Goal: Task Accomplishment & Management: Use online tool/utility

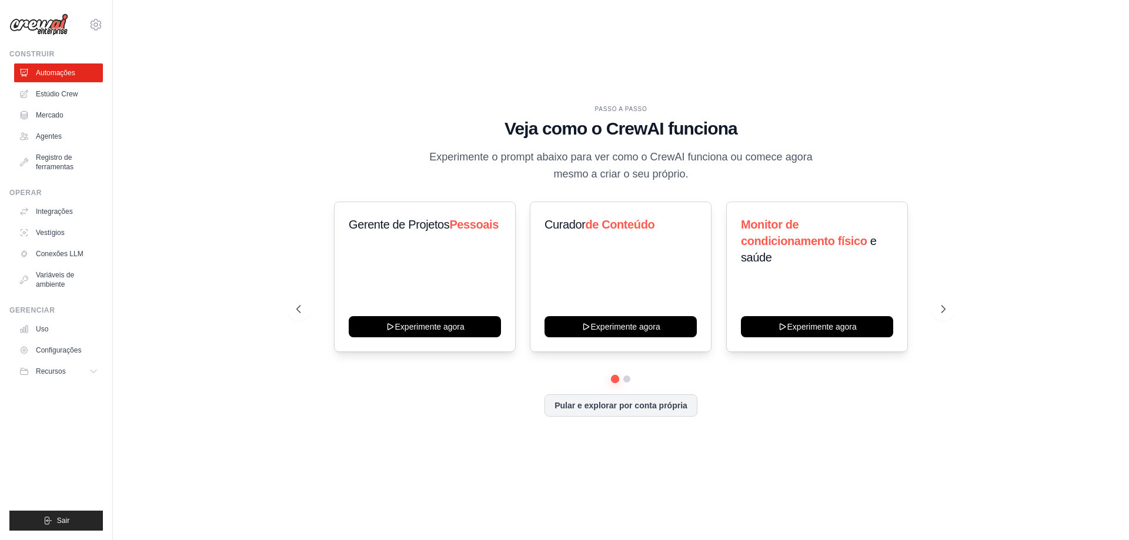
drag, startPoint x: 491, startPoint y: 146, endPoint x: 530, endPoint y: 119, distance: 46.5
click at [530, 119] on font "Veja como o CrewAI funciona" at bounding box center [620, 128] width 233 height 19
click at [629, 379] on button at bounding box center [626, 378] width 9 height 9
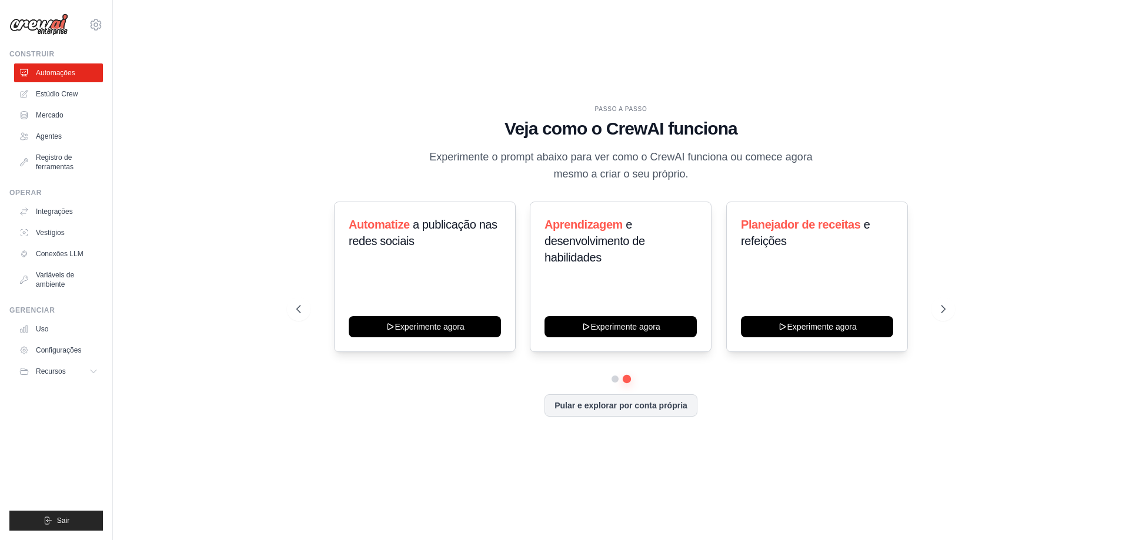
click at [611, 373] on div "Gerente de Projetos Pessoais Experimente agora Curador de Conteúdo Experimente …" at bounding box center [620, 289] width 649 height 174
click at [618, 377] on button at bounding box center [615, 379] width 8 height 8
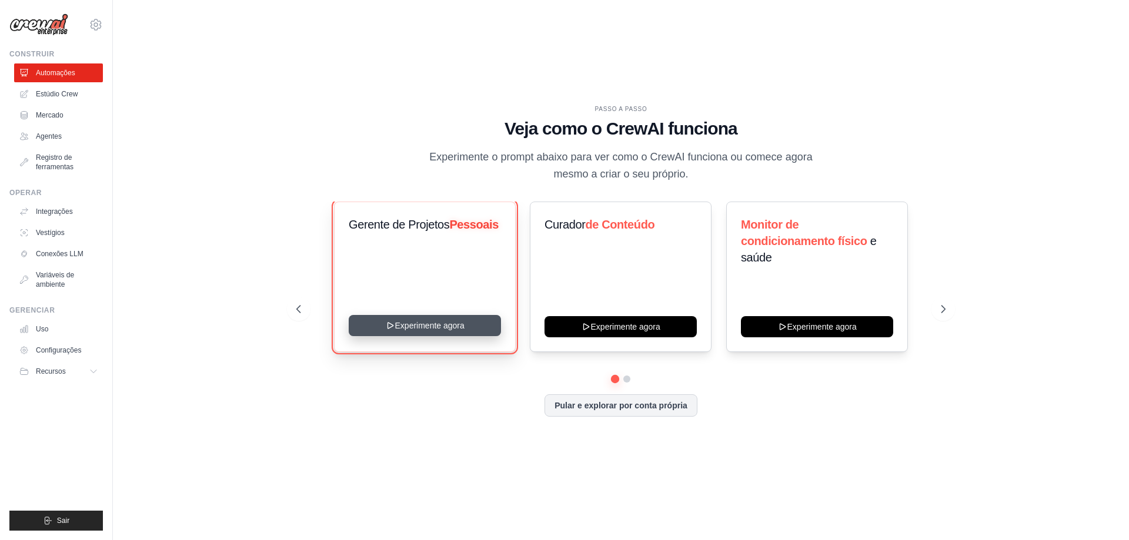
click at [366, 329] on button "Experimente agora" at bounding box center [425, 325] width 152 height 21
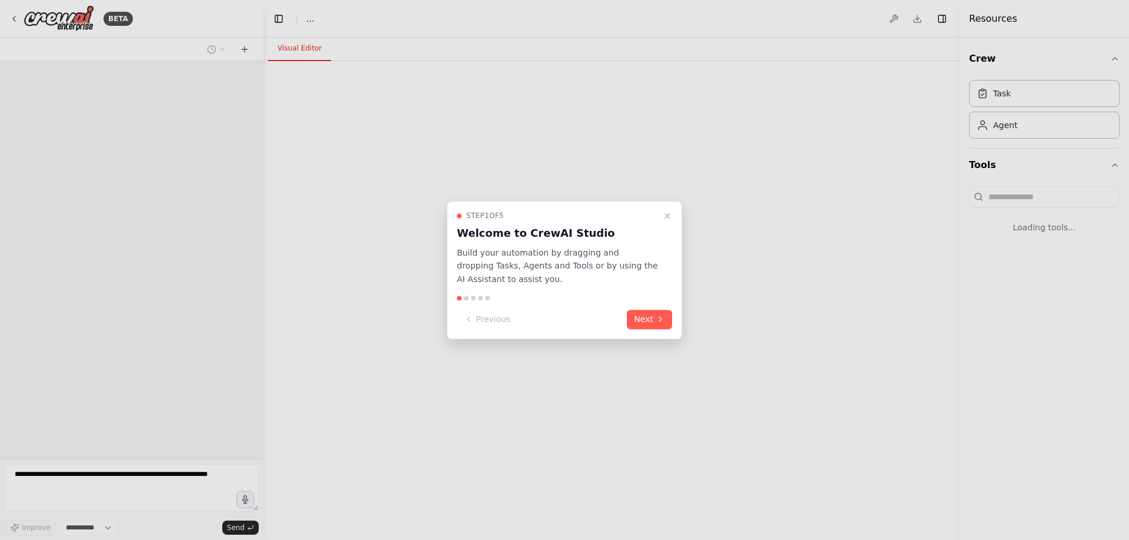
select select "****"
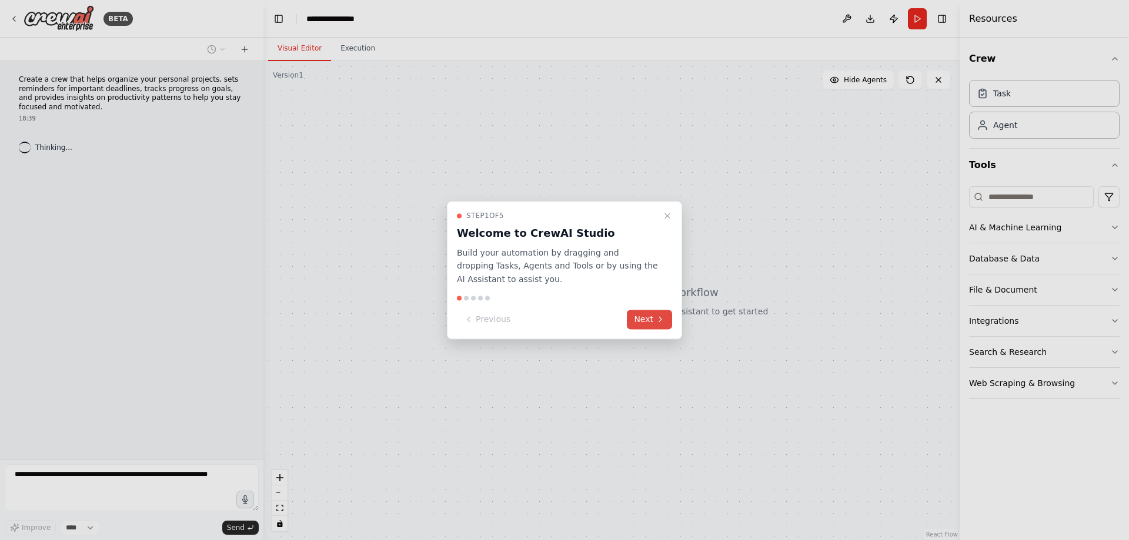
click at [644, 326] on button "Next" at bounding box center [649, 319] width 45 height 19
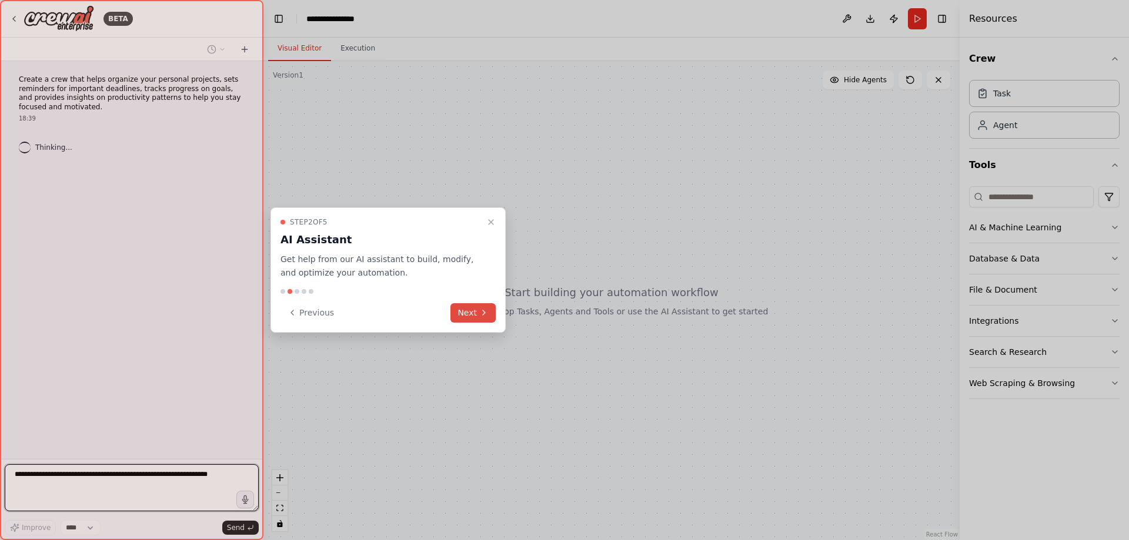
click at [470, 316] on button "Next" at bounding box center [472, 312] width 45 height 19
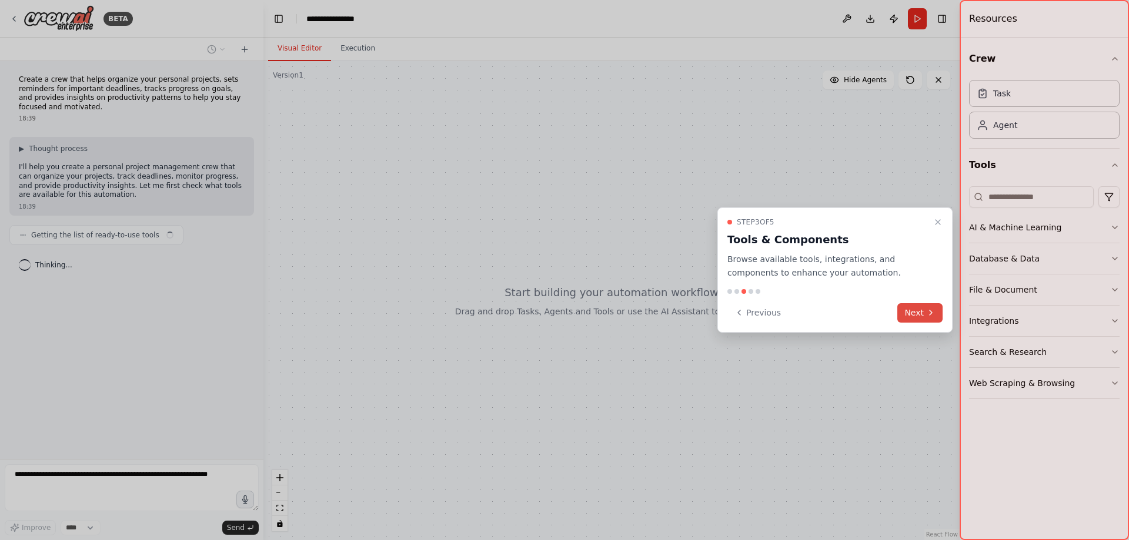
click at [932, 316] on icon at bounding box center [930, 312] width 9 height 9
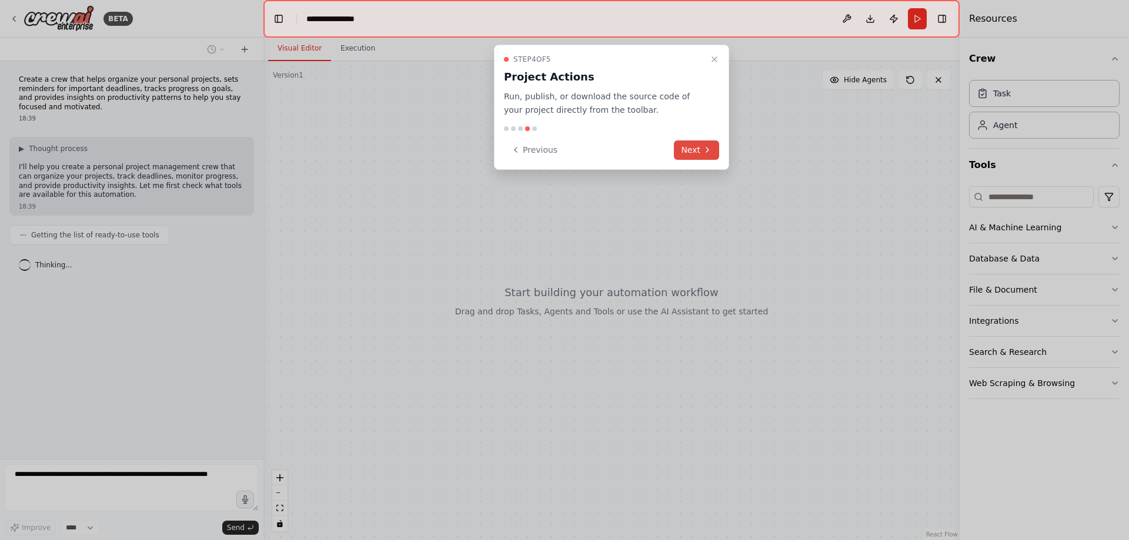
click at [700, 156] on button "Next" at bounding box center [696, 150] width 45 height 19
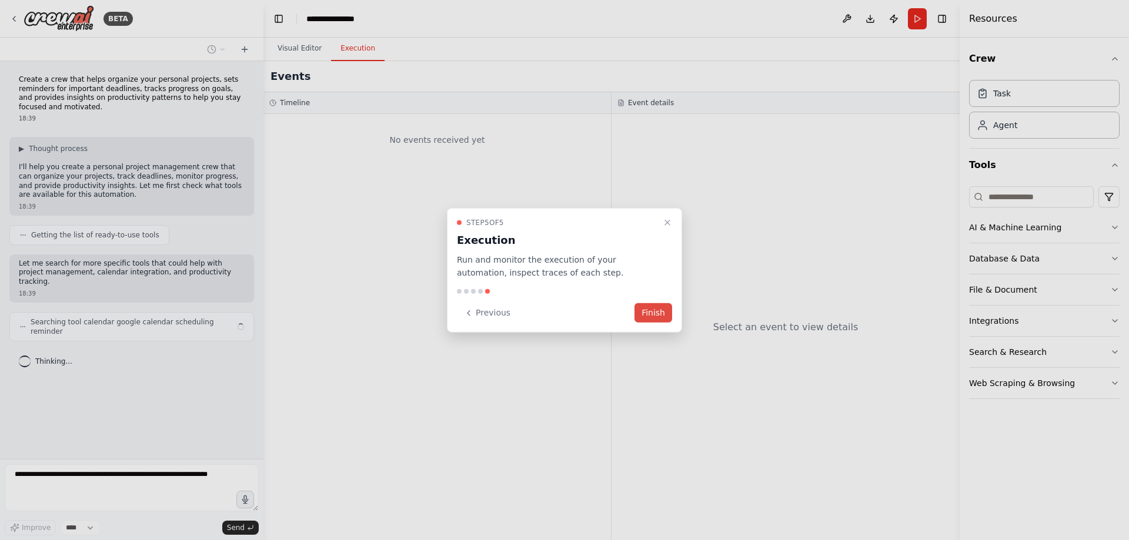
click at [646, 317] on button "Finish" at bounding box center [653, 312] width 38 height 19
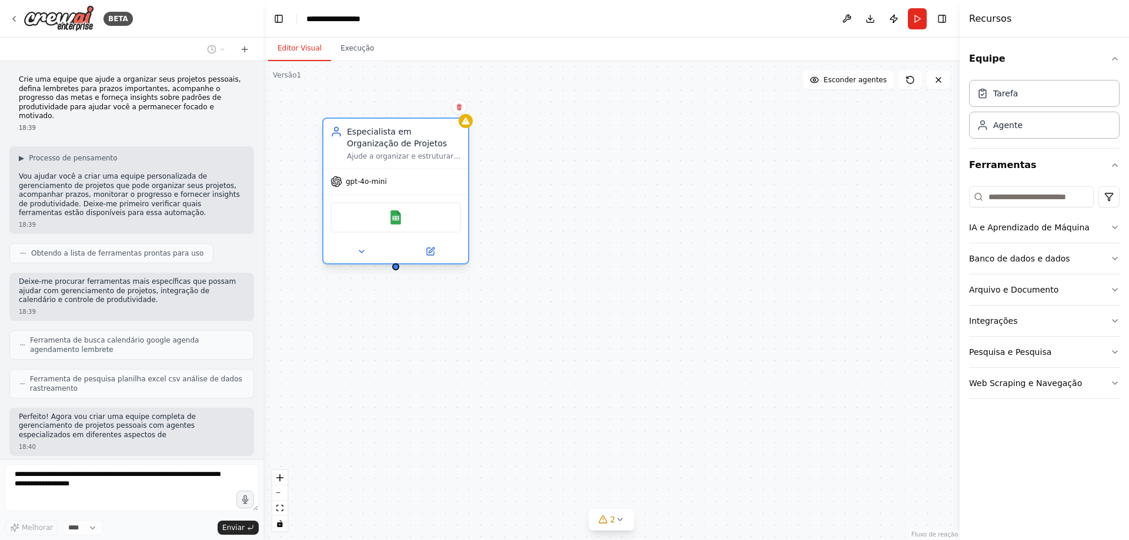
click at [414, 230] on div "Planilhas Google" at bounding box center [395, 217] width 131 height 31
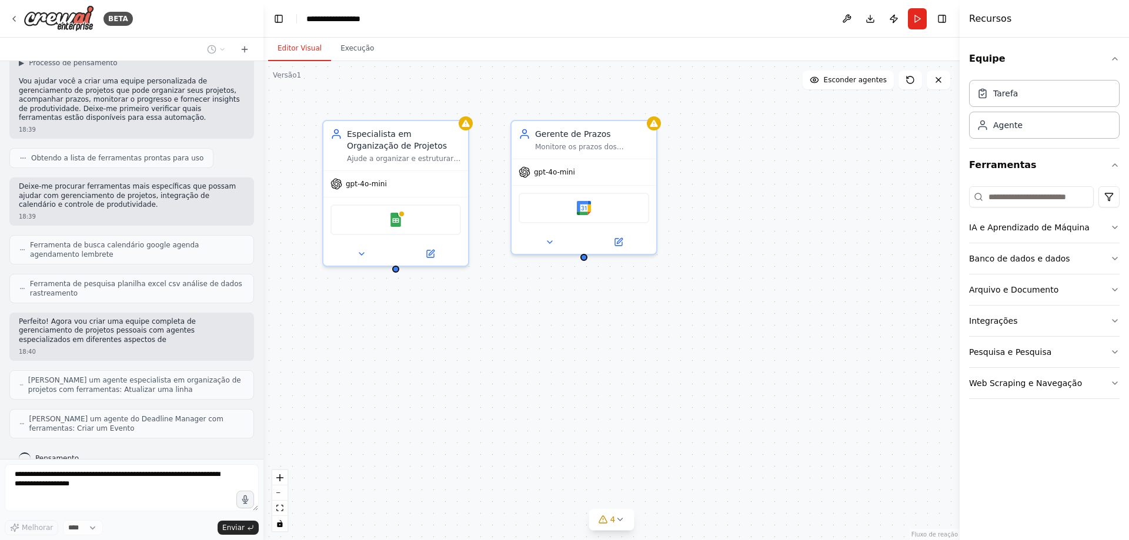
scroll to position [134, 0]
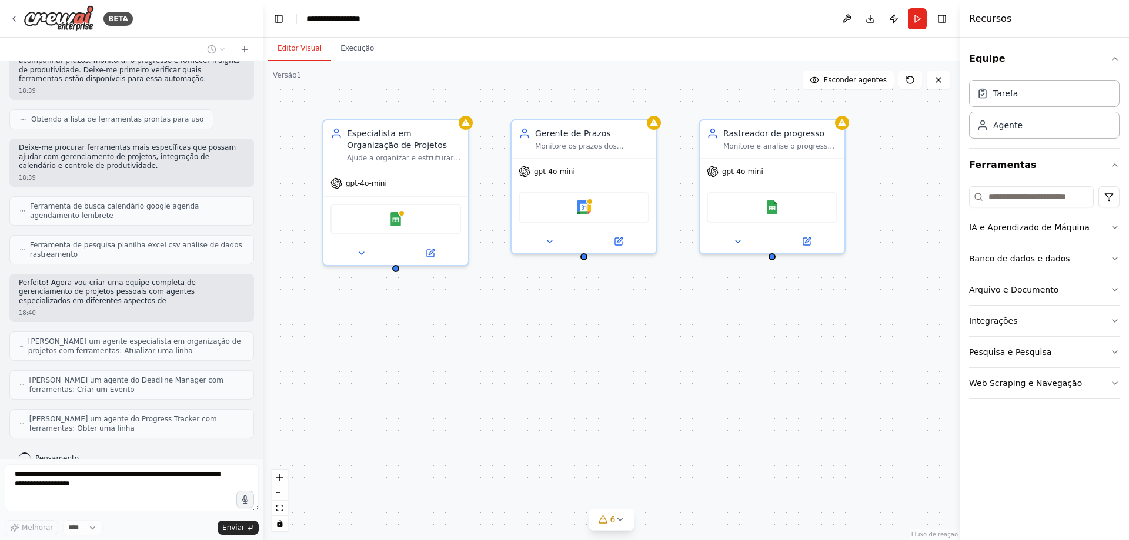
click at [474, 126] on div "Especialista em Organização de Projetos Ajude a organizar e estruturar projetos…" at bounding box center [611, 300] width 696 height 479
click at [466, 126] on div at bounding box center [466, 120] width 14 height 14
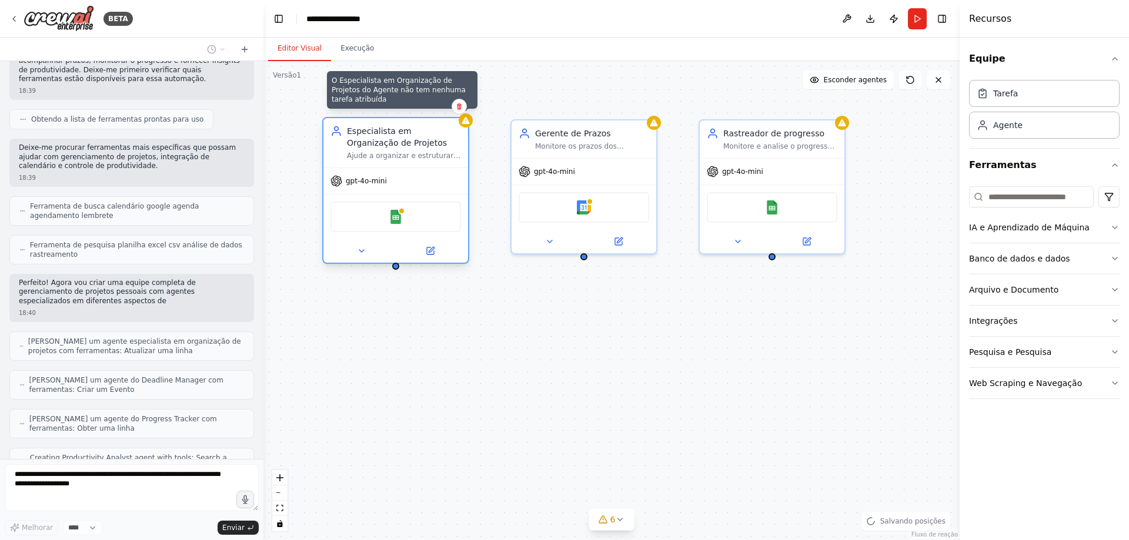
scroll to position [182, 0]
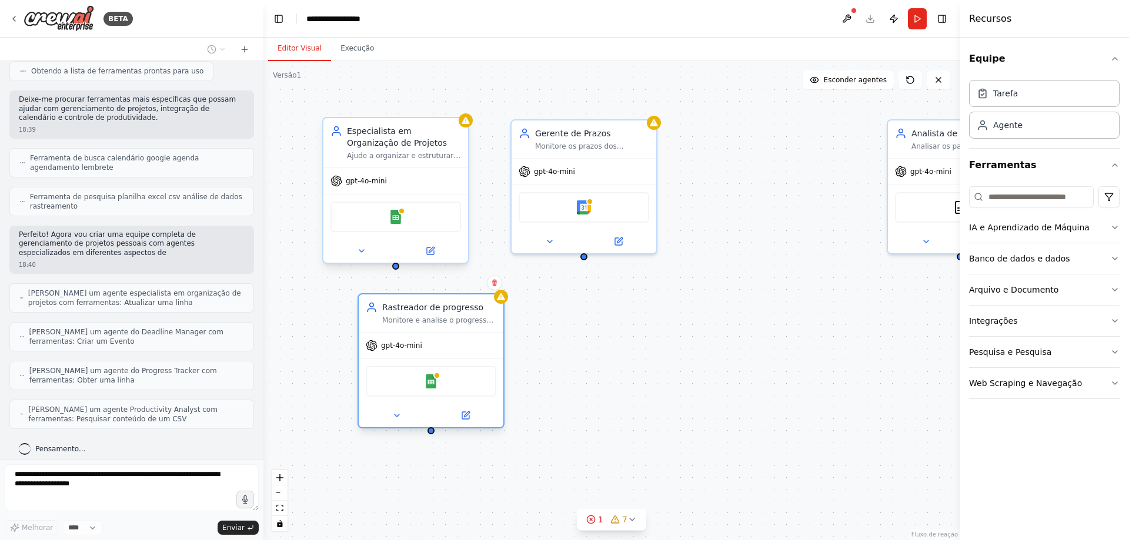
drag, startPoint x: 792, startPoint y: 158, endPoint x: 447, endPoint y: 333, distance: 386.5
click at [447, 333] on div "gpt-4o-mini Planilhas Google" at bounding box center [431, 379] width 145 height 95
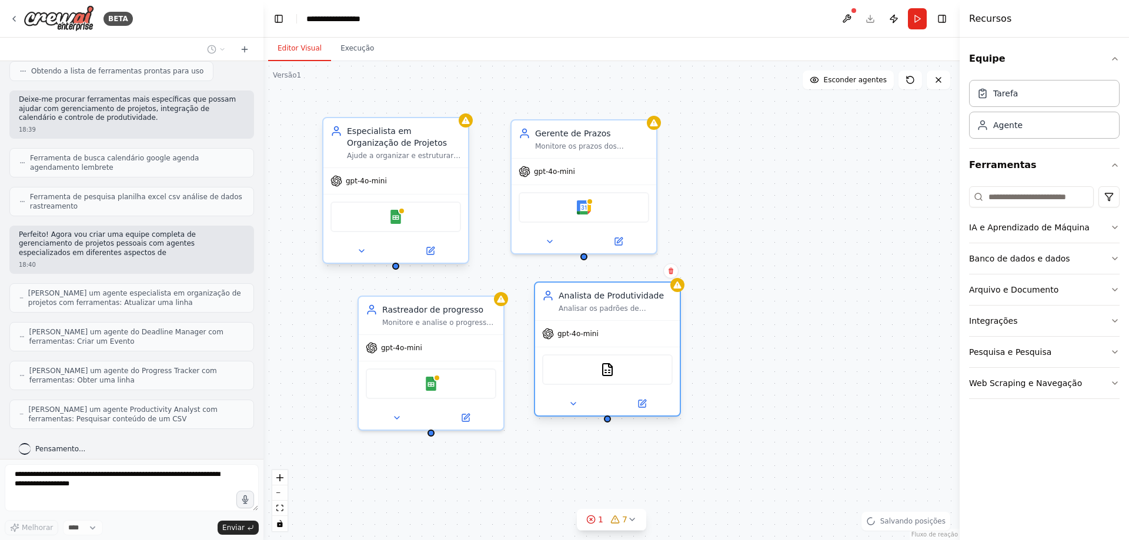
drag, startPoint x: 927, startPoint y: 168, endPoint x: 578, endPoint y: 335, distance: 387.1
click at [578, 335] on font "gpt-4o-mini" at bounding box center [577, 334] width 41 height 8
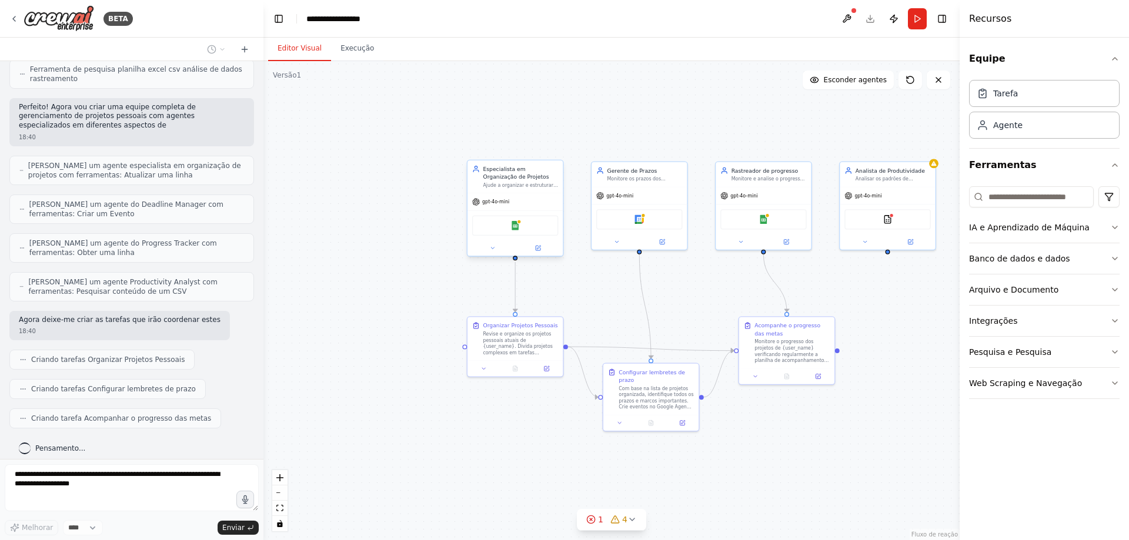
scroll to position [339, 0]
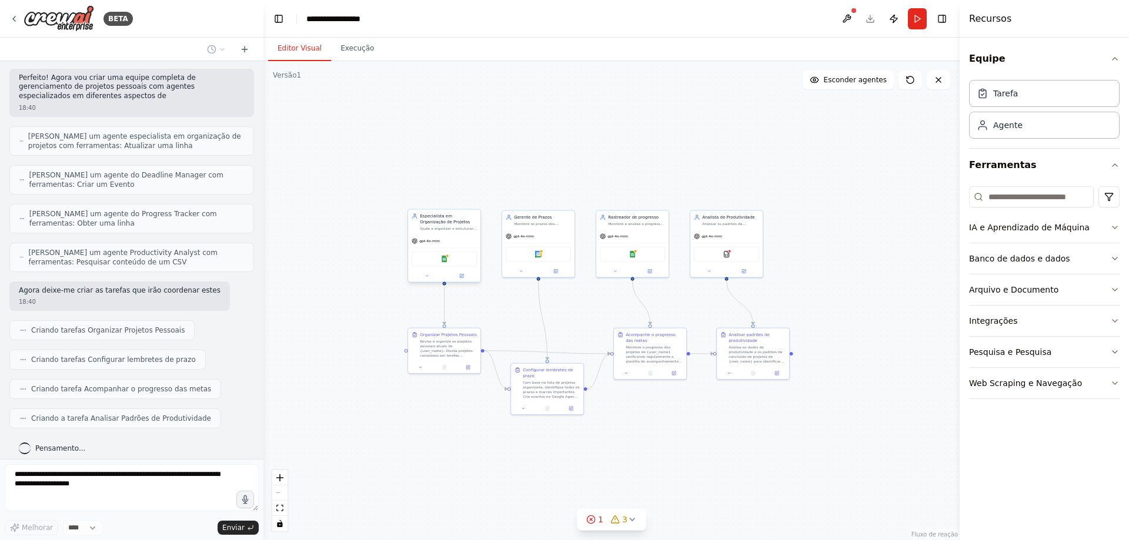
drag, startPoint x: 857, startPoint y: 421, endPoint x: 720, endPoint y: 406, distance: 137.8
click at [720, 406] on div ".deletable-edge-delete-btn { width: 20px; height: 20px; border: 0px solid #ffff…" at bounding box center [611, 300] width 696 height 479
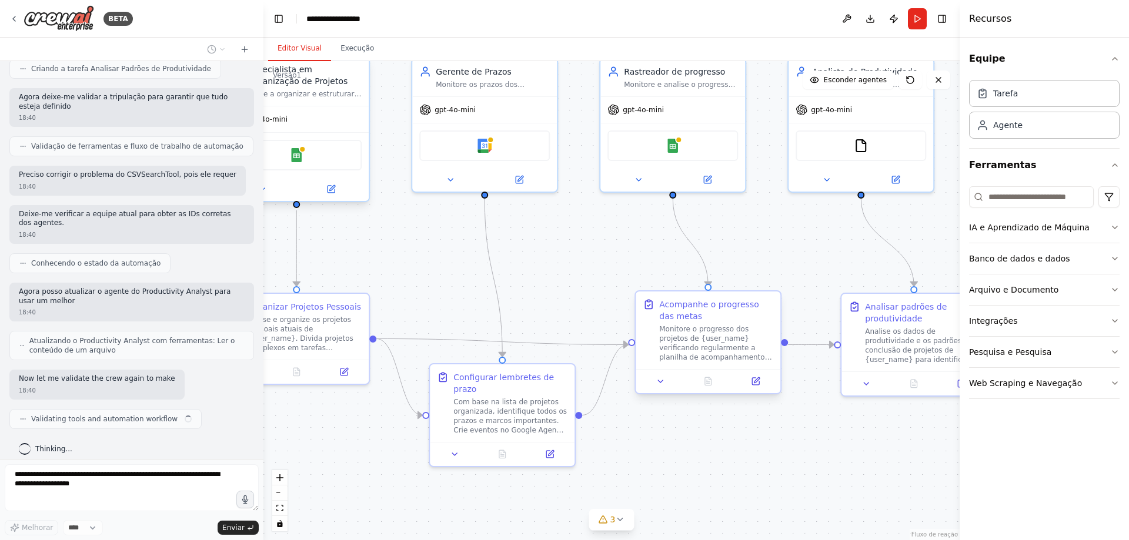
scroll to position [689, 0]
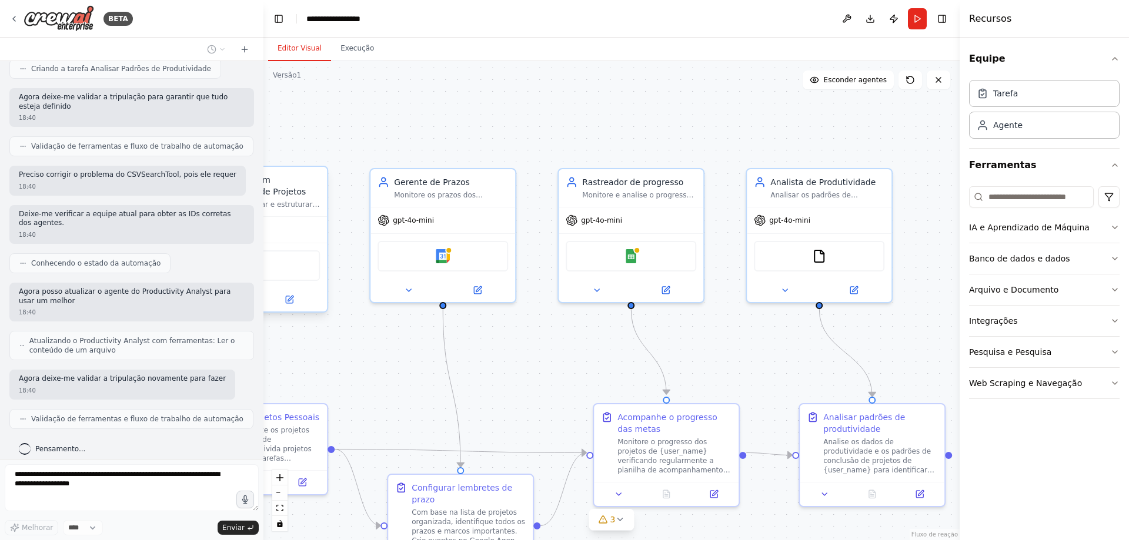
drag, startPoint x: 620, startPoint y: 260, endPoint x: 578, endPoint y: 371, distance: 118.1
click at [578, 371] on div ".deletable-edge-delete-btn { width: 20px; height: 20px; border: 0px solid #ffff…" at bounding box center [611, 300] width 696 height 479
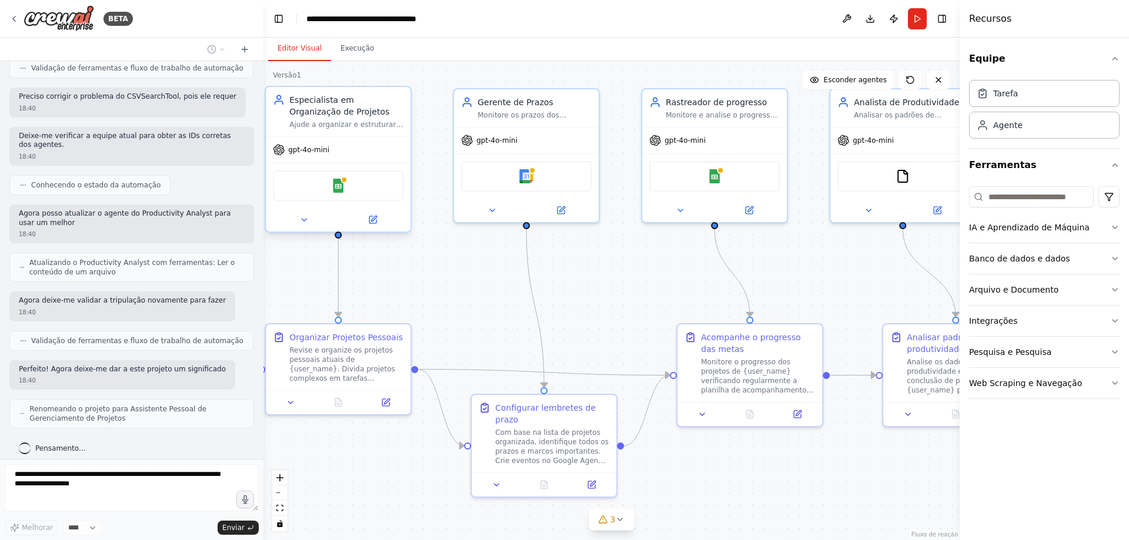
scroll to position [776, 0]
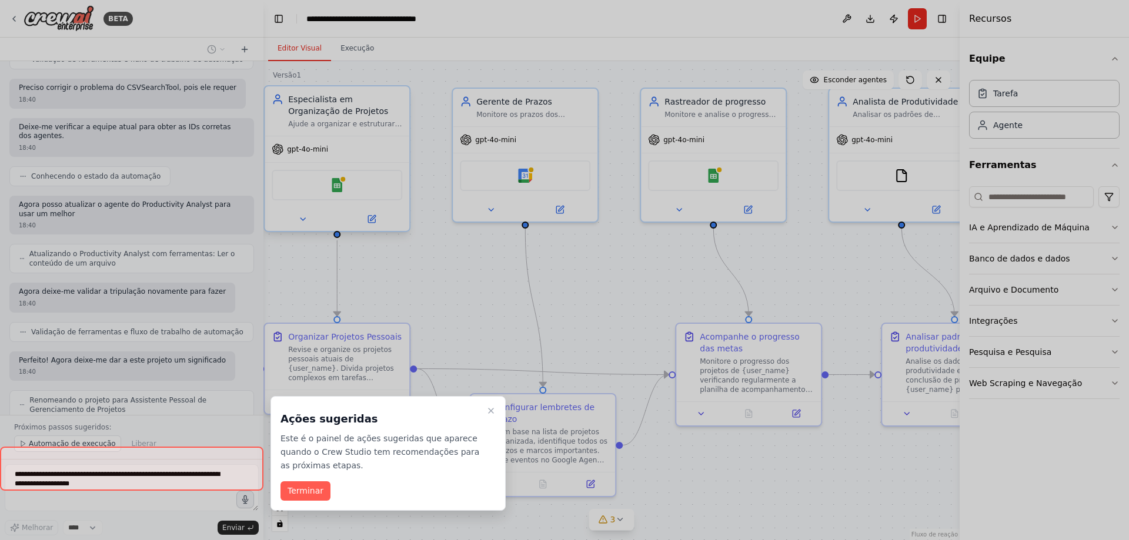
drag, startPoint x: 528, startPoint y: 433, endPoint x: 613, endPoint y: 358, distance: 113.3
click at [613, 357] on div "BETA Crie uma equipe que ajude a organizar seus projetos pessoais, defina lembr…" at bounding box center [564, 270] width 1129 height 540
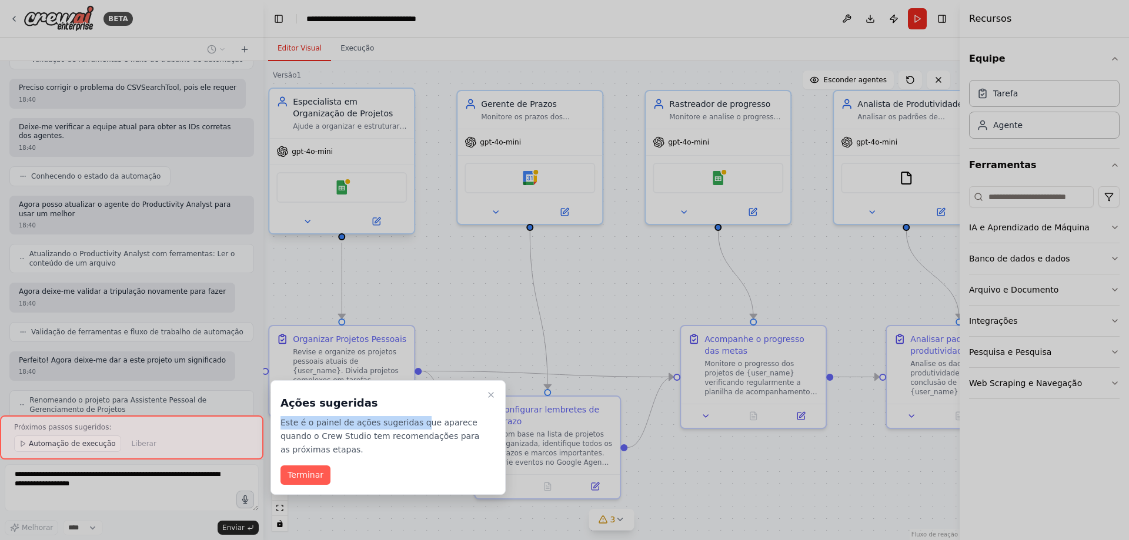
drag, startPoint x: 487, startPoint y: 387, endPoint x: 287, endPoint y: 491, distance: 225.1
click at [364, 434] on div "Ações sugeridas Este é o painel de ações sugeridas que aparece quando o Crew St…" at bounding box center [387, 437] width 235 height 115
click at [304, 477] on font "Terminar" at bounding box center [305, 474] width 36 height 9
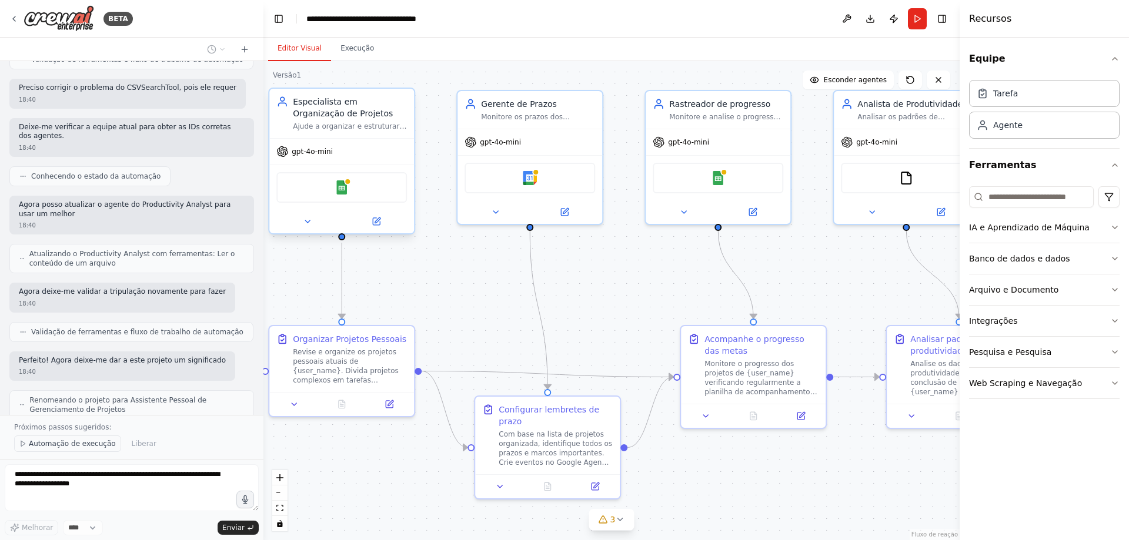
click at [61, 438] on button "Automação de execução" at bounding box center [67, 444] width 107 height 16
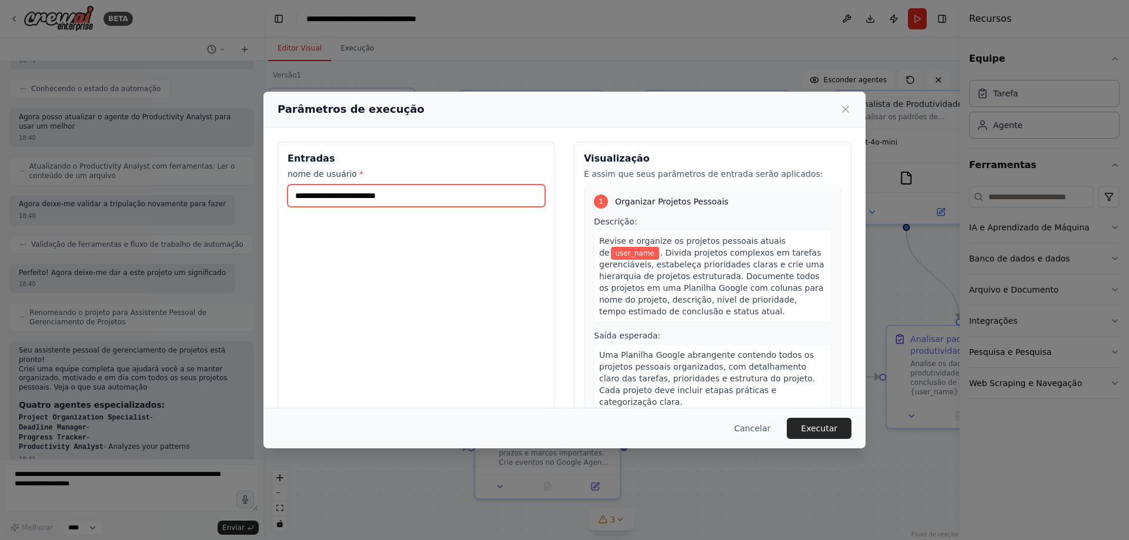
click at [380, 198] on input "nome de usuário *" at bounding box center [416, 196] width 258 height 22
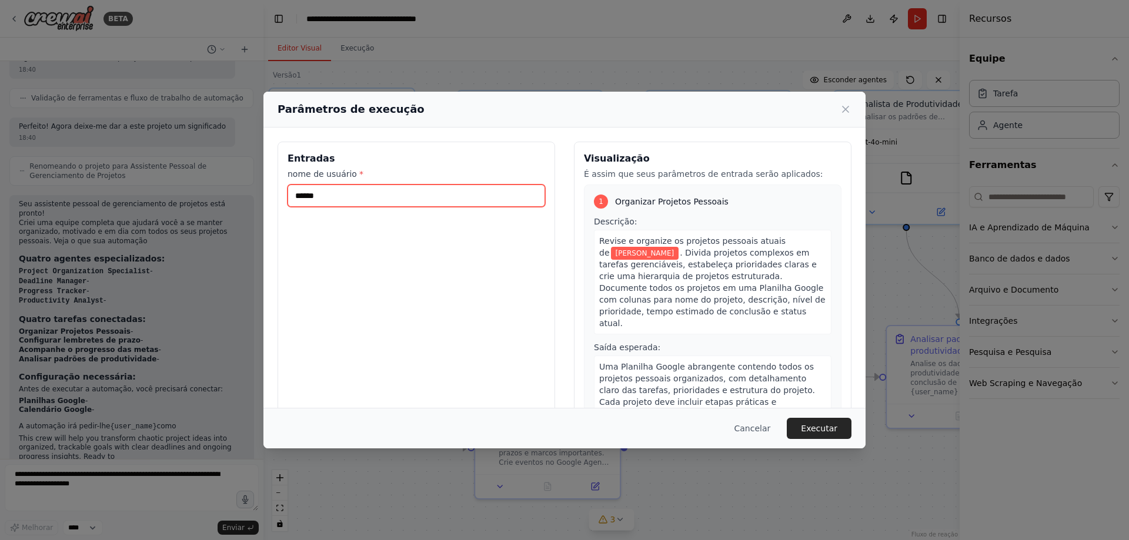
scroll to position [1019, 0]
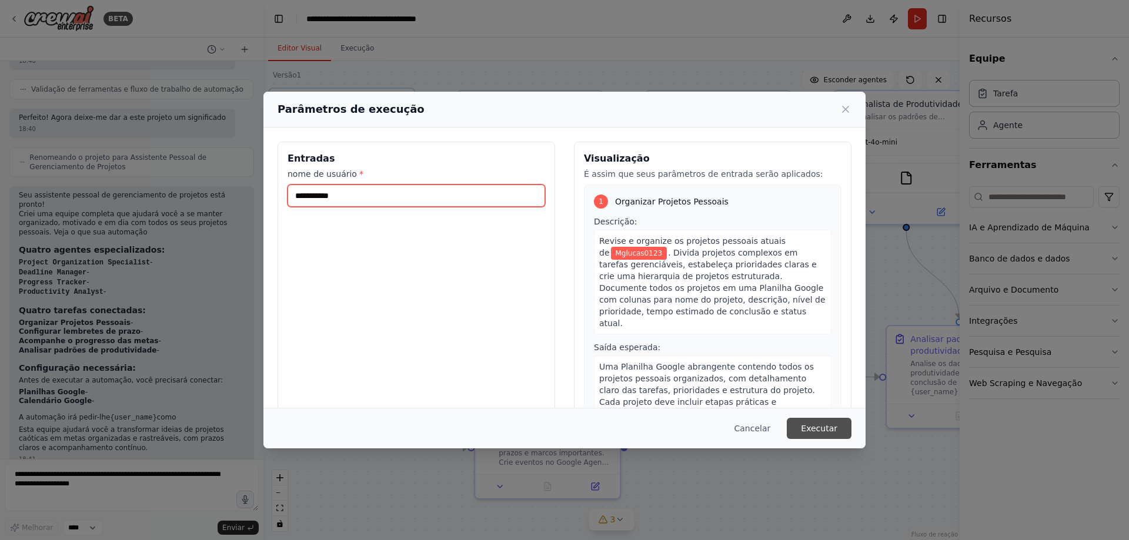
type input "**********"
click at [812, 425] on font "Executar" at bounding box center [819, 428] width 36 height 9
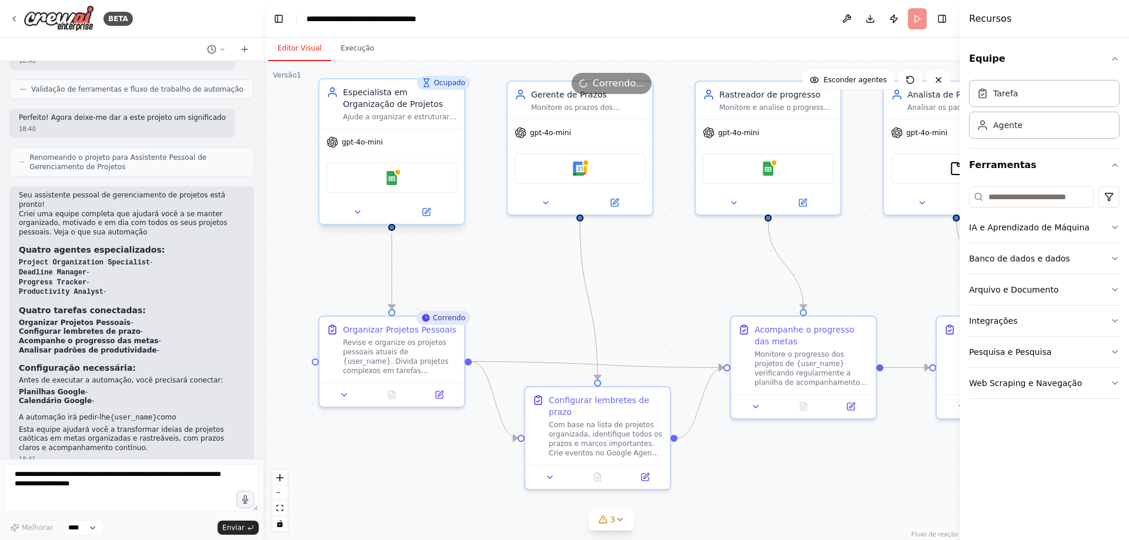
drag, startPoint x: 642, startPoint y: 302, endPoint x: 692, endPoint y: 292, distance: 50.8
click at [692, 292] on div ".deletable-edge-delete-btn { width: 20px; height: 20px; border: 0px solid #ffff…" at bounding box center [611, 300] width 696 height 479
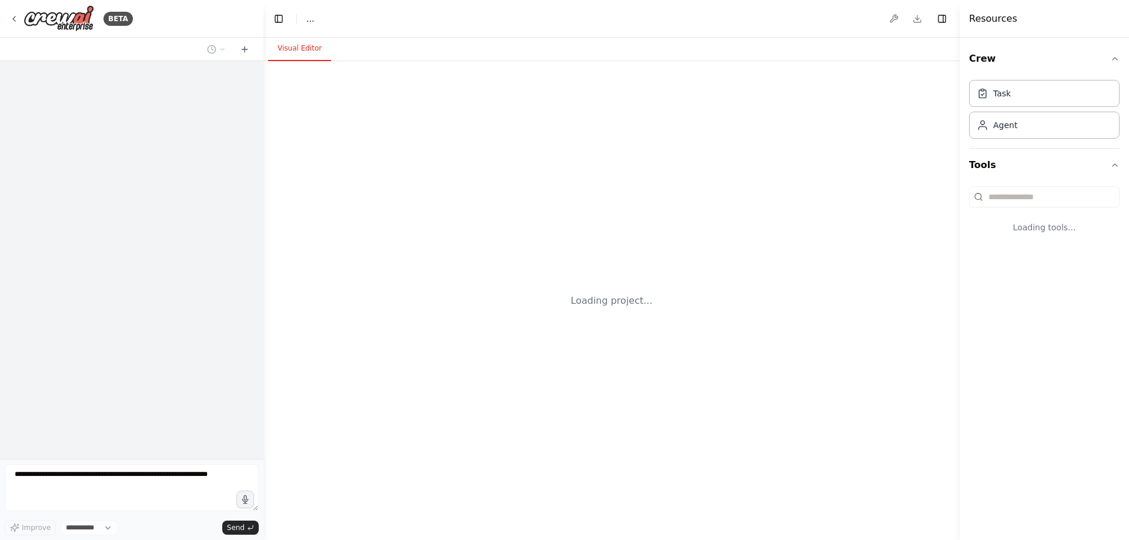
select select "****"
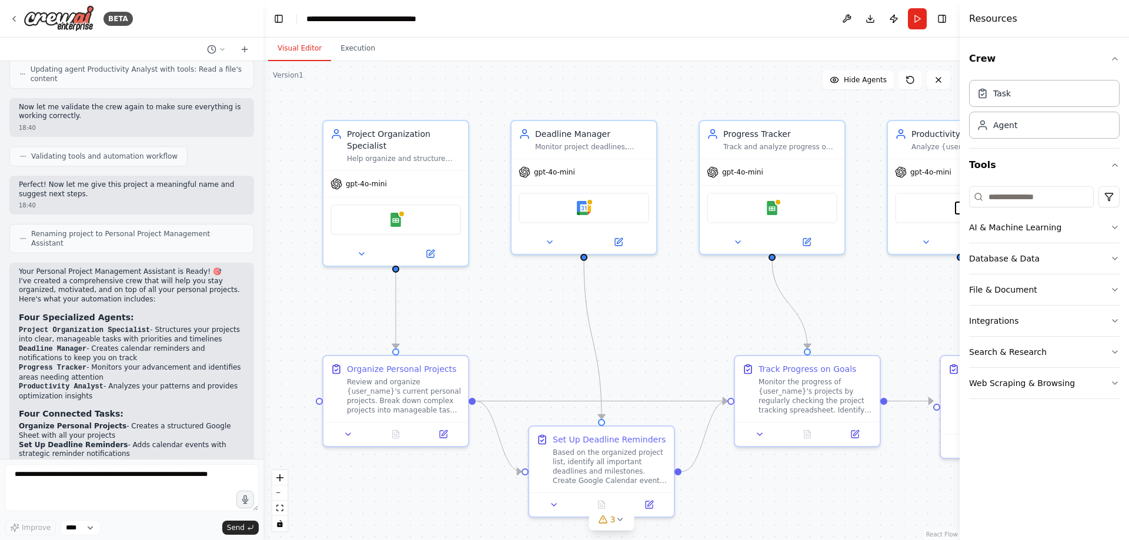
scroll to position [1054, 0]
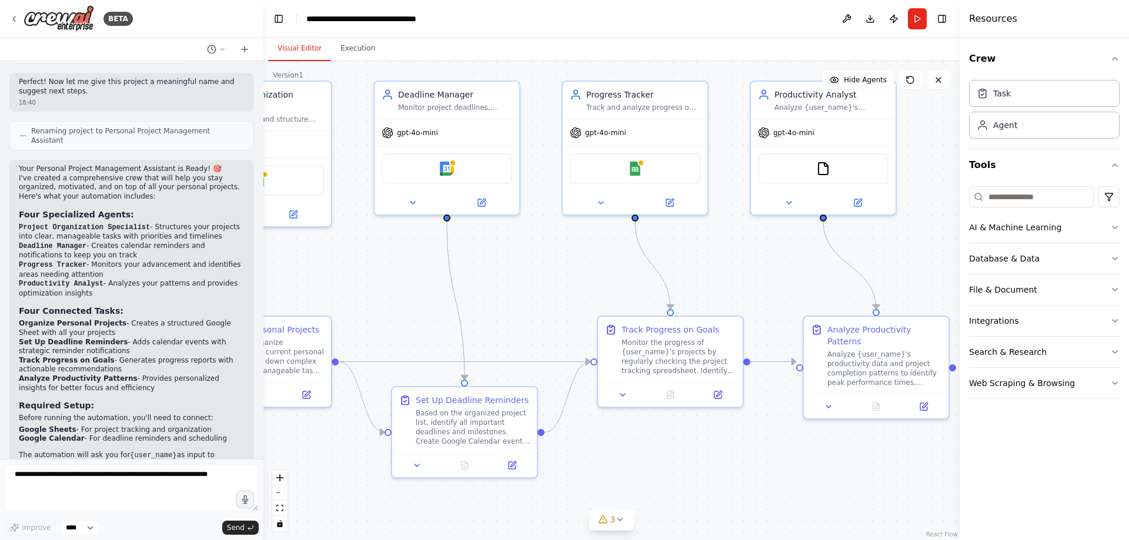
drag, startPoint x: 650, startPoint y: 302, endPoint x: 596, endPoint y: 289, distance: 55.0
click at [596, 289] on div ".deletable-edge-delete-btn { width: 20px; height: 20px; border: 0px solid #ffff…" at bounding box center [611, 300] width 696 height 479
click at [919, 24] on button "Run" at bounding box center [917, 18] width 19 height 21
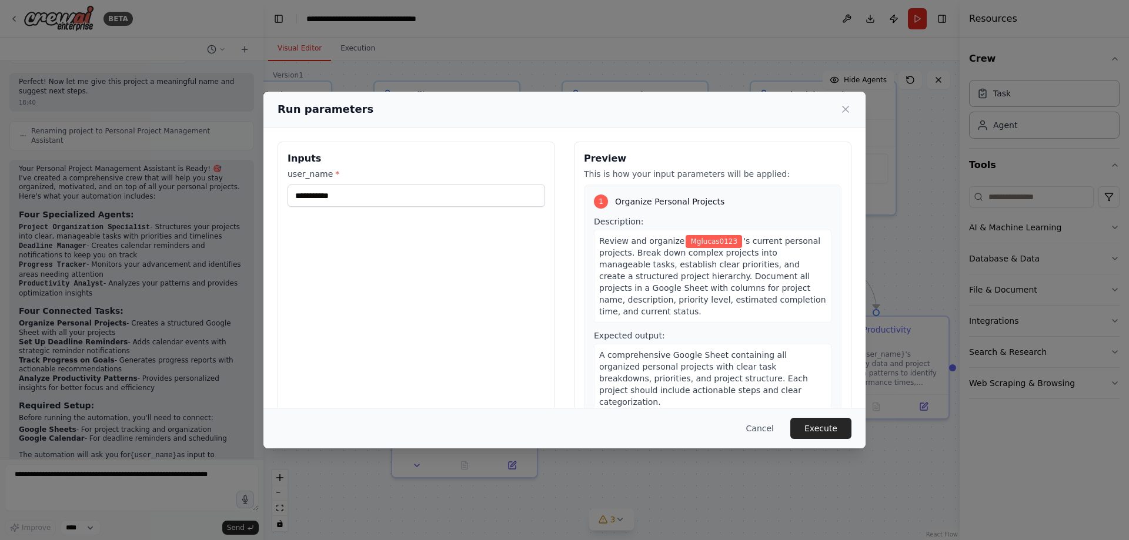
click at [807, 413] on div "Cancel Execute" at bounding box center [564, 428] width 602 height 41
click at [819, 425] on button "Execute" at bounding box center [820, 428] width 61 height 21
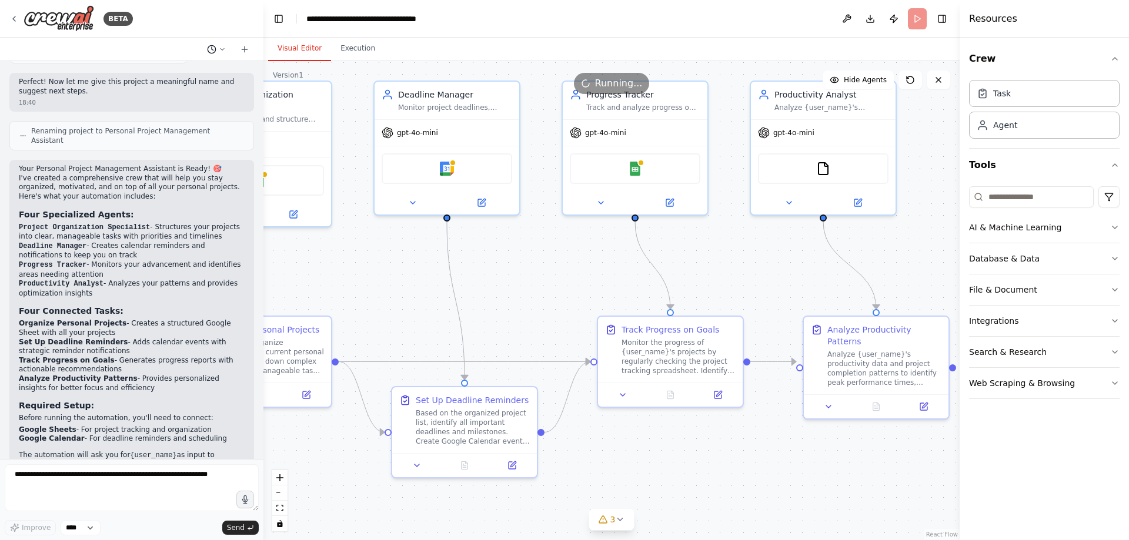
click at [215, 45] on icon at bounding box center [211, 49] width 9 height 9
click at [185, 53] on div at bounding box center [131, 270] width 263 height 540
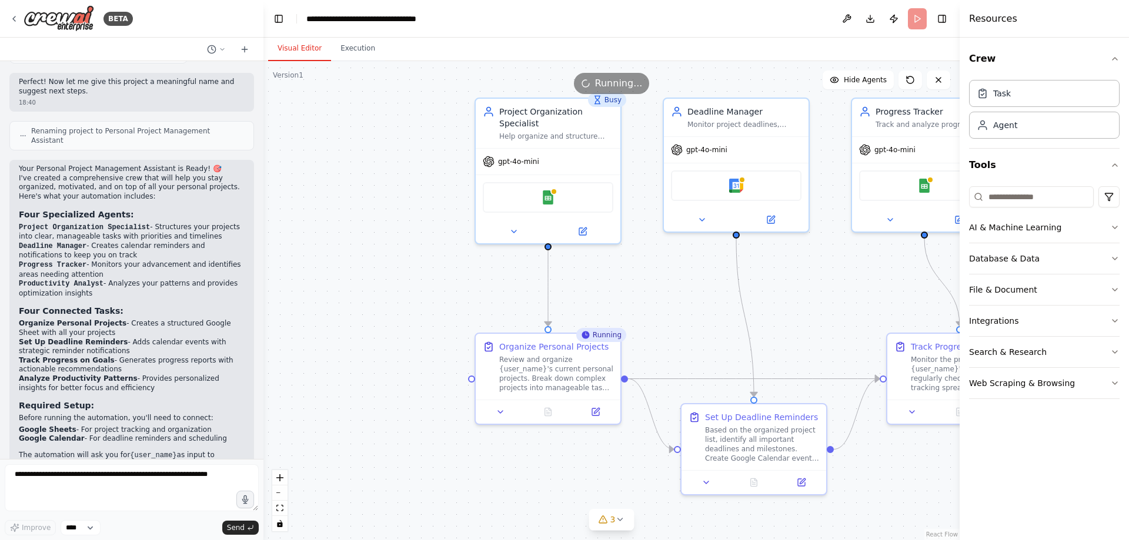
drag, startPoint x: 376, startPoint y: 291, endPoint x: 664, endPoint y: 316, distance: 289.2
click at [664, 316] on div ".deletable-edge-delete-btn { width: 20px; height: 20px; border: 0px solid #ffff…" at bounding box center [611, 300] width 696 height 479
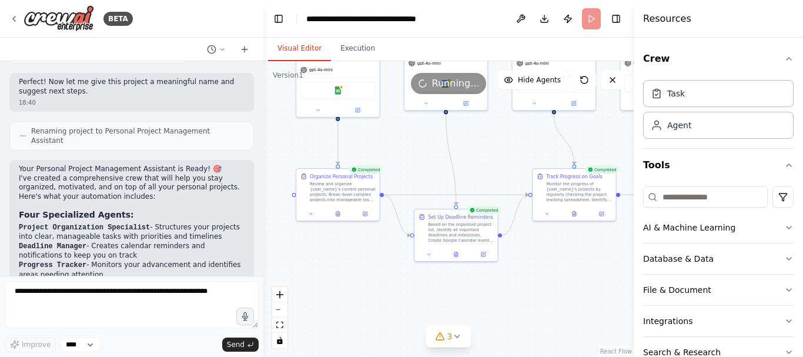
drag, startPoint x: 401, startPoint y: 260, endPoint x: 247, endPoint y: 130, distance: 201.9
click at [247, 130] on div "BETA Create a crew that helps organize your personal projects, sets reminders f…" at bounding box center [401, 178] width 803 height 357
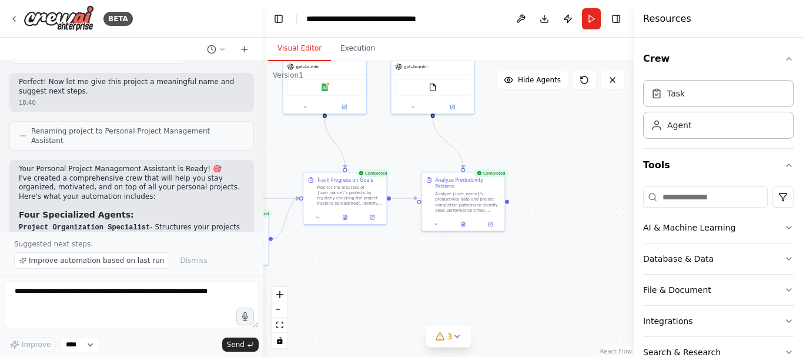
drag, startPoint x: 554, startPoint y: 270, endPoint x: 350, endPoint y: 267, distance: 204.6
click at [350, 267] on div ".deletable-edge-delete-btn { width: 20px; height: 20px; border: 0px solid #ffff…" at bounding box center [448, 209] width 370 height 296
click at [693, 92] on div "Task" at bounding box center [718, 92] width 151 height 27
click at [695, 97] on div "Task" at bounding box center [718, 92] width 151 height 27
click at [685, 124] on div "Agent" at bounding box center [679, 125] width 24 height 12
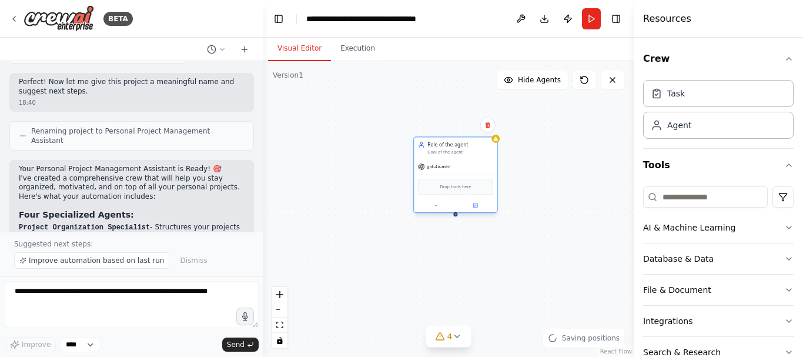
drag, startPoint x: 603, startPoint y: 202, endPoint x: 434, endPoint y: 184, distance: 169.1
click at [434, 185] on div "Drop tools here" at bounding box center [455, 187] width 75 height 16
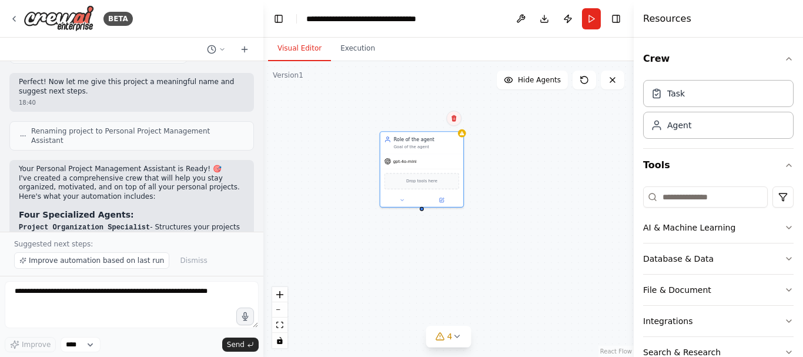
click at [459, 121] on button at bounding box center [453, 118] width 15 height 15
click at [415, 119] on button "Confirm" at bounding box center [421, 118] width 42 height 14
drag, startPoint x: 422, startPoint y: 185, endPoint x: 556, endPoint y: 208, distance: 135.9
click at [556, 208] on div ".deletable-edge-delete-btn { width: 20px; height: 20px; border: 0px solid #ffff…" at bounding box center [448, 209] width 370 height 296
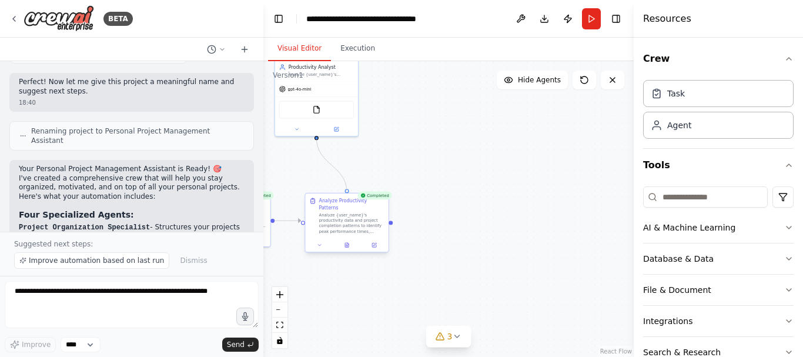
drag, startPoint x: 350, startPoint y: 184, endPoint x: 349, endPoint y: 190, distance: 6.0
click at [129, 192] on div ".deletable-edge-delete-btn { width: 20px; height: 20px; border: 0px solid #ffff…" at bounding box center [23, 110] width 213 height 170
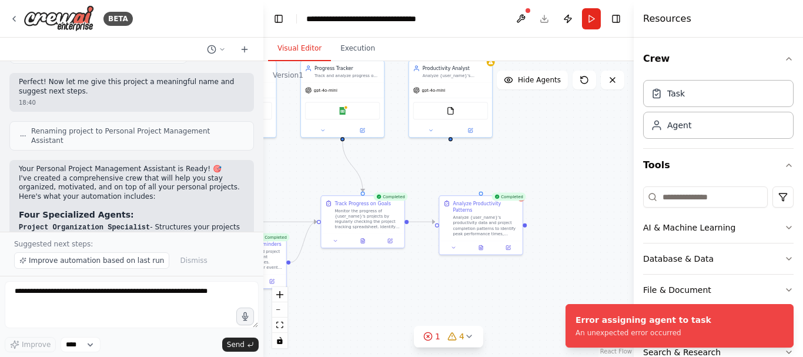
drag, startPoint x: 393, startPoint y: 167, endPoint x: 599, endPoint y: 171, distance: 205.8
click at [597, 171] on div ".deletable-edge-delete-btn { width: 20px; height: 20px; border: 0px solid #ffff…" at bounding box center [448, 209] width 370 height 296
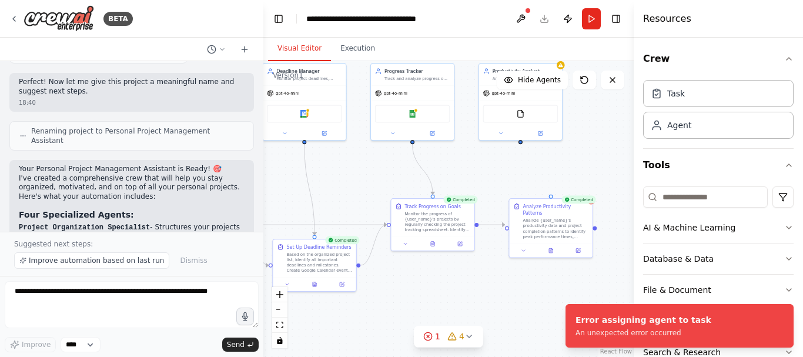
click at [570, 170] on div ".deletable-edge-delete-btn { width: 20px; height: 20px; border: 0px solid #ffff…" at bounding box center [448, 209] width 370 height 296
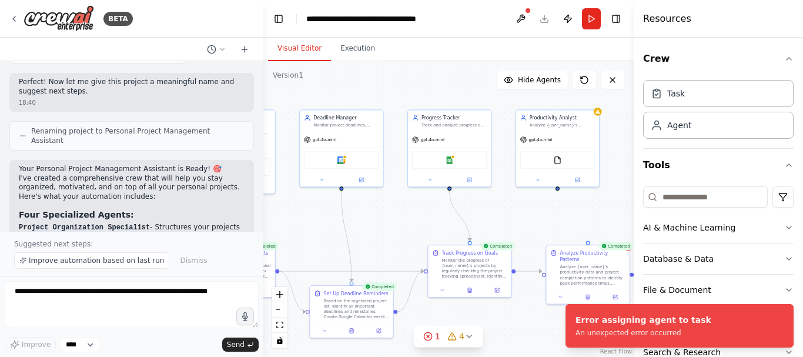
drag, startPoint x: 480, startPoint y: 177, endPoint x: 549, endPoint y: 233, distance: 89.1
click at [546, 233] on div ".deletable-edge-delete-btn { width: 20px; height: 20px; border: 0px solid #ffff…" at bounding box center [448, 209] width 370 height 296
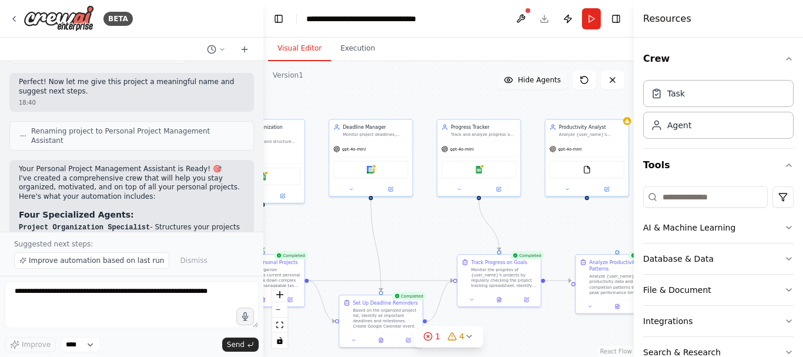
click at [518, 88] on button "Hide Agents" at bounding box center [532, 80] width 71 height 19
click at [521, 85] on button "Show Agents" at bounding box center [531, 80] width 74 height 19
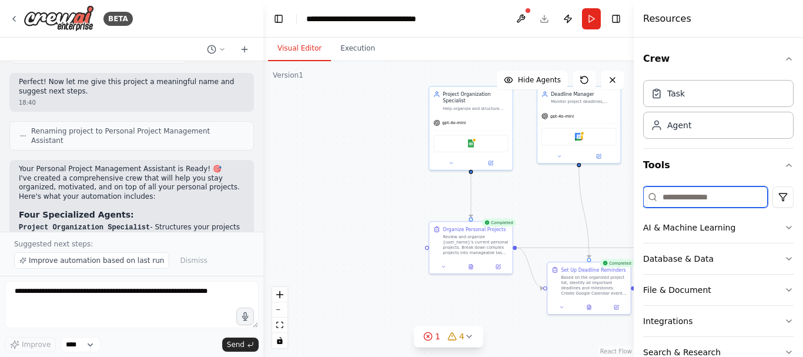
drag, startPoint x: 434, startPoint y: 236, endPoint x: 644, endPoint y: 203, distance: 212.4
click at [644, 203] on div "BETA Create a crew that helps organize your personal projects, sets reminders f…" at bounding box center [401, 178] width 803 height 357
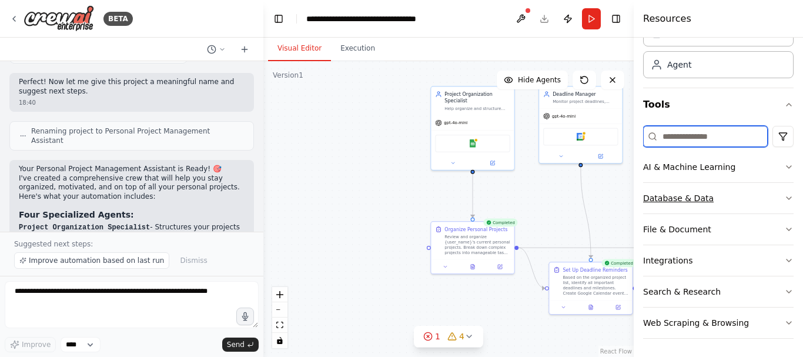
scroll to position [61, 0]
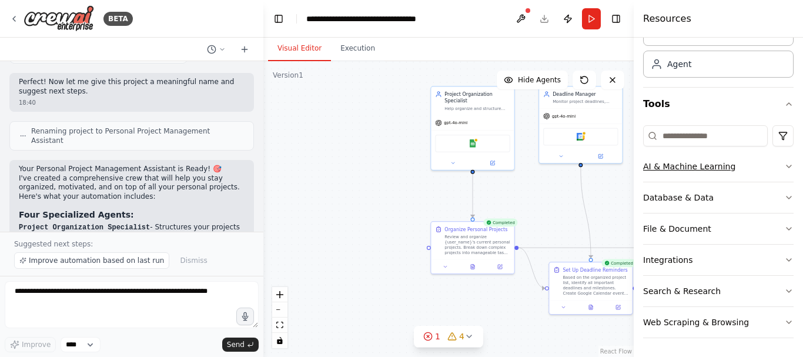
click at [747, 164] on button "AI & Machine Learning" at bounding box center [718, 166] width 151 height 31
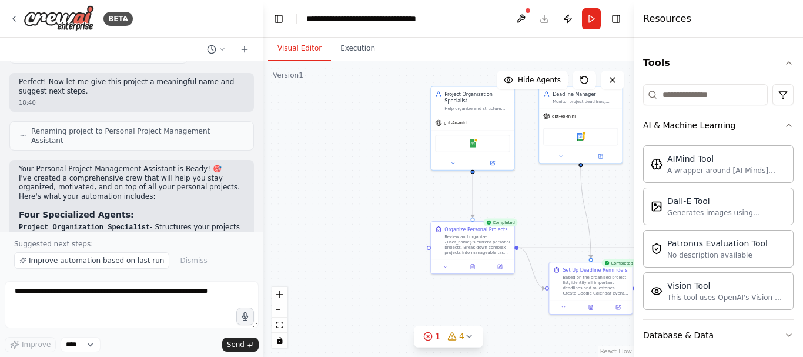
scroll to position [120, 0]
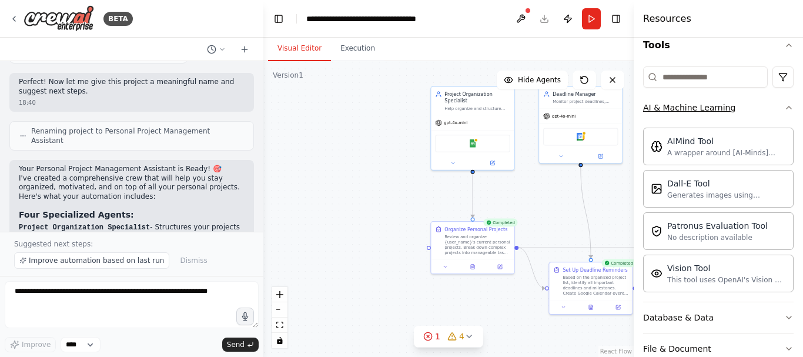
click at [744, 112] on button "AI & Machine Learning" at bounding box center [718, 107] width 151 height 31
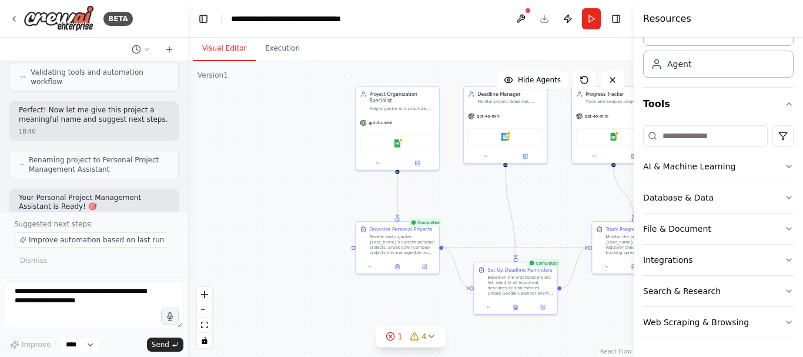
drag, startPoint x: 262, startPoint y: 143, endPoint x: 213, endPoint y: 136, distance: 49.2
click at [212, 136] on div "BETA Create a crew that helps organize your personal projects, sets reminders f…" at bounding box center [401, 178] width 803 height 357
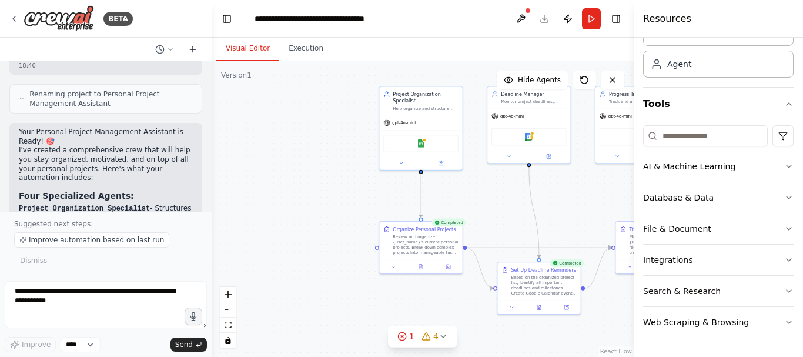
click at [190, 46] on icon at bounding box center [192, 49] width 9 height 9
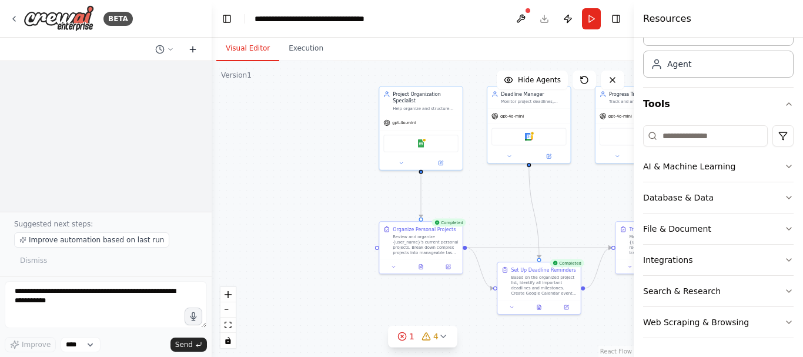
scroll to position [0, 0]
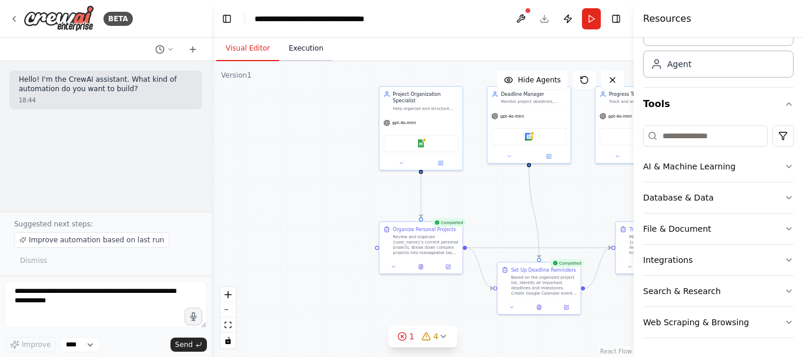
click at [295, 45] on button "Execution" at bounding box center [305, 48] width 53 height 25
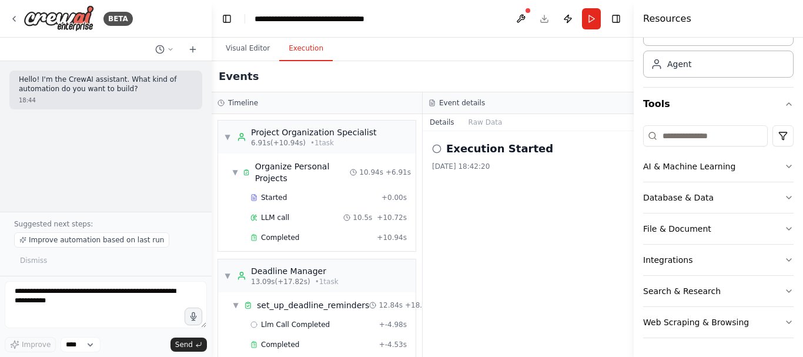
click at [595, 18] on button "Run" at bounding box center [591, 18] width 19 height 21
click at [519, 24] on button at bounding box center [520, 18] width 19 height 21
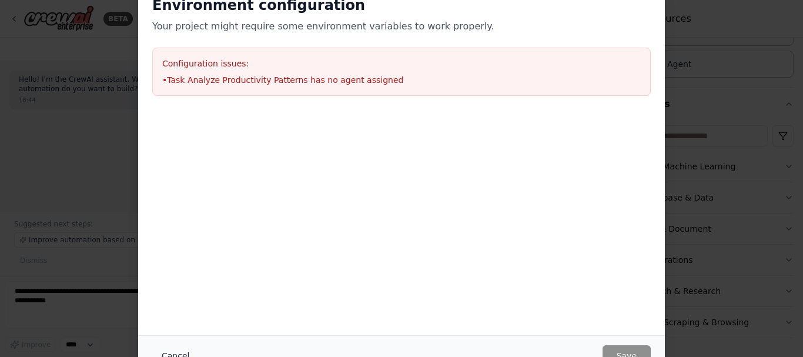
click at [183, 351] on button "Cancel" at bounding box center [175, 355] width 46 height 21
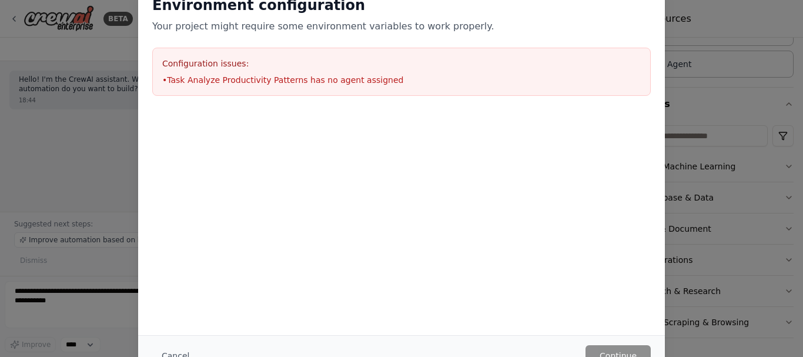
click at [710, 181] on div "Environment configuration Your project might require some environment variables…" at bounding box center [401, 178] width 803 height 357
click at [106, 79] on div "Environment configuration Your project might require some environment variables…" at bounding box center [401, 178] width 803 height 357
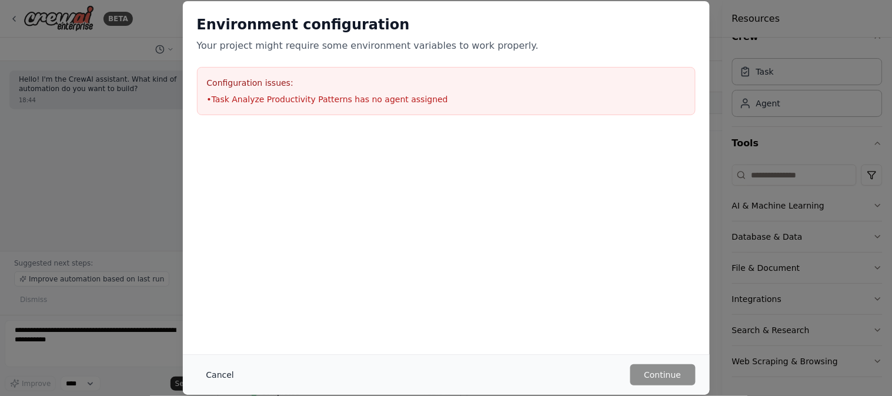
click at [216, 369] on button "Cancel" at bounding box center [220, 374] width 46 height 21
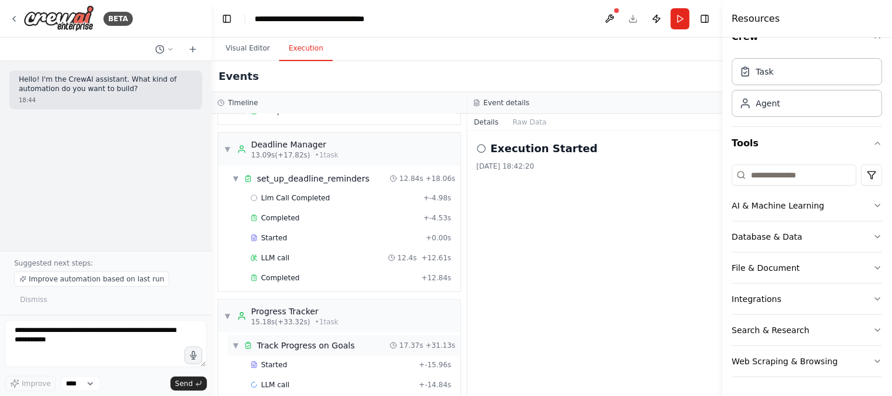
scroll to position [326, 0]
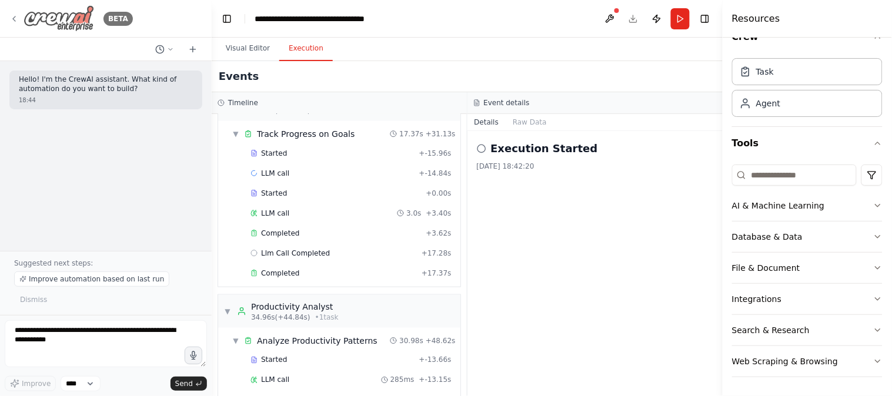
click at [50, 8] on img at bounding box center [59, 18] width 71 height 26
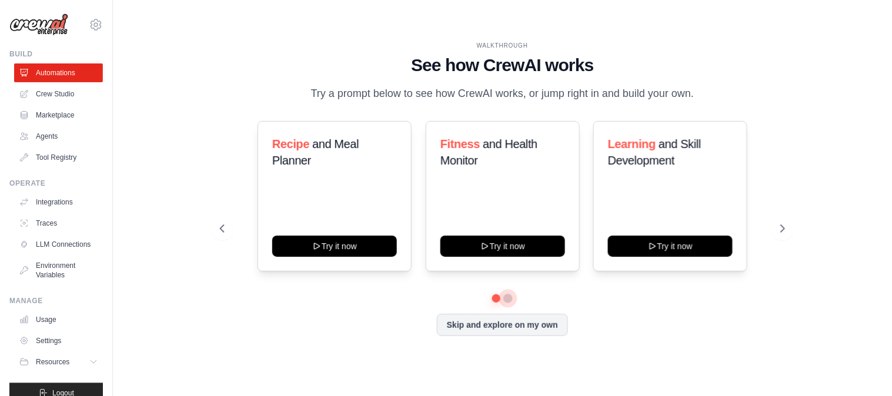
click at [507, 295] on button at bounding box center [508, 298] width 9 height 9
click at [41, 99] on link "Crew Studio" at bounding box center [59, 94] width 89 height 19
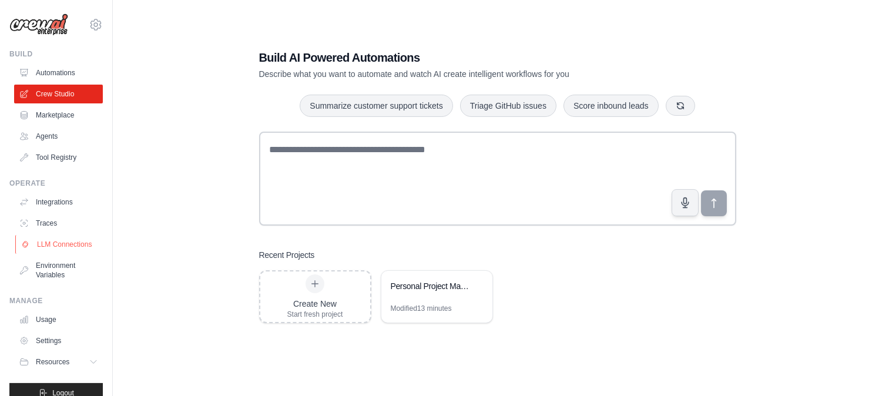
scroll to position [25, 0]
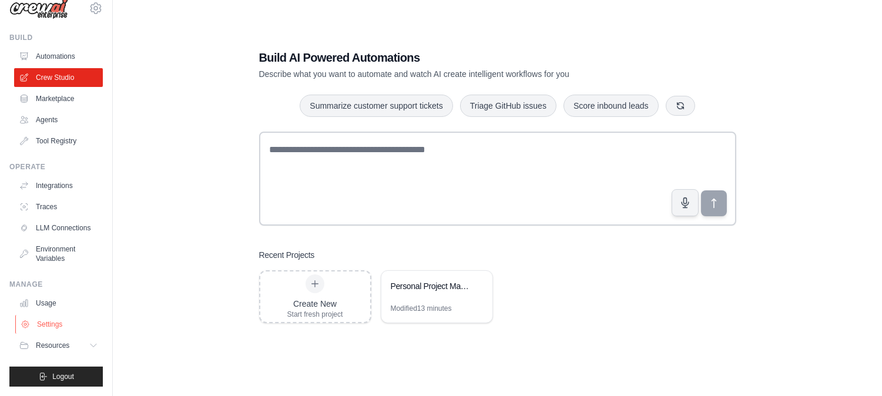
click at [44, 330] on link "Settings" at bounding box center [59, 324] width 89 height 19
